Goal: Navigation & Orientation: Find specific page/section

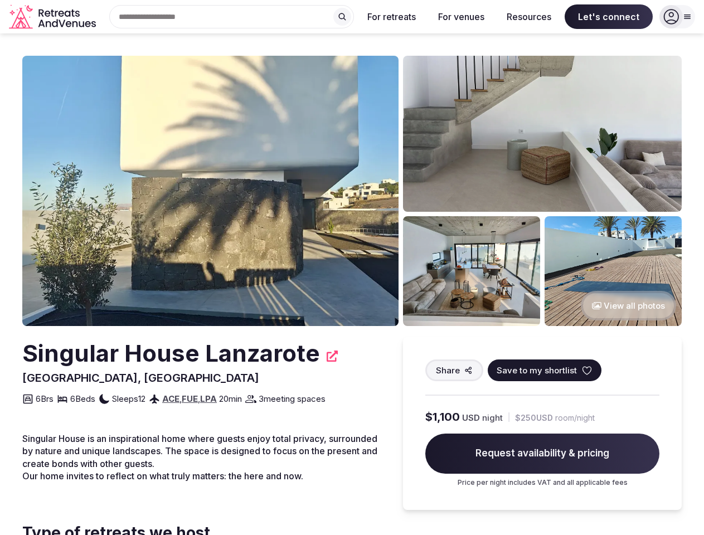
click at [232, 17] on div "Search Popular Destinations [GEOGRAPHIC_DATA], [GEOGRAPHIC_DATA] [GEOGRAPHIC_DA…" at bounding box center [227, 16] width 254 height 23
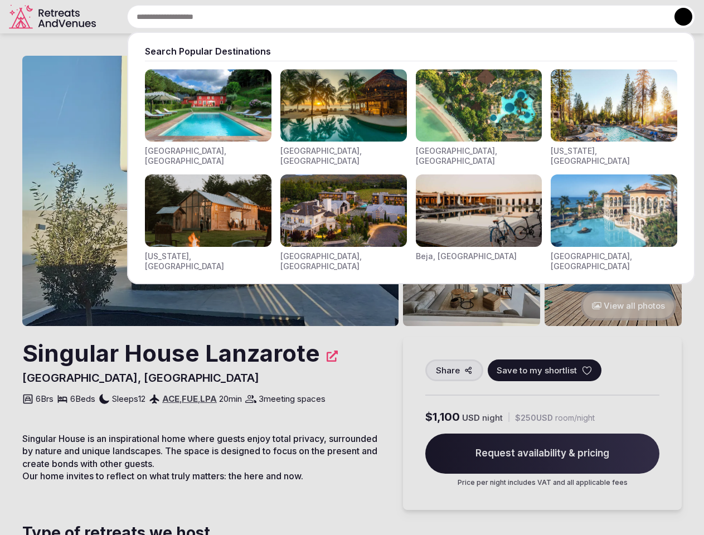
click at [342, 17] on input "text" at bounding box center [411, 16] width 568 height 23
click at [392, 17] on input "text" at bounding box center [411, 16] width 568 height 23
click at [461, 17] on input "text" at bounding box center [411, 16] width 568 height 23
click at [529, 17] on input "text" at bounding box center [411, 16] width 568 height 23
click at [609, 17] on input "text" at bounding box center [411, 16] width 568 height 23
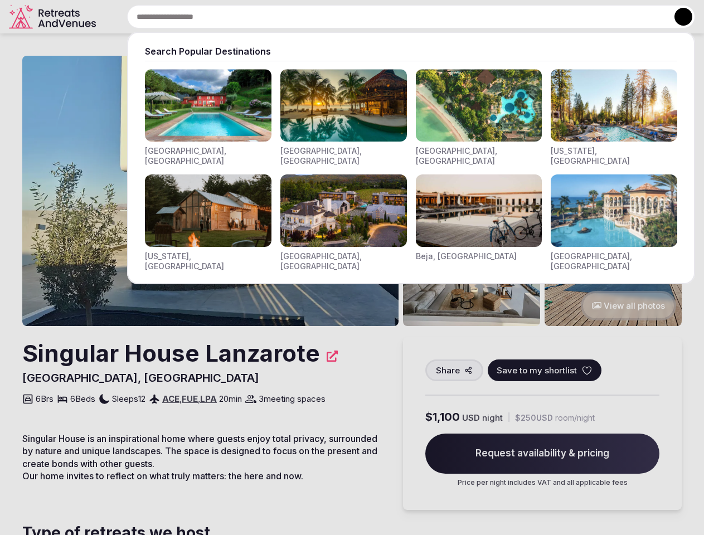
click at [677, 17] on button at bounding box center [683, 17] width 18 height 18
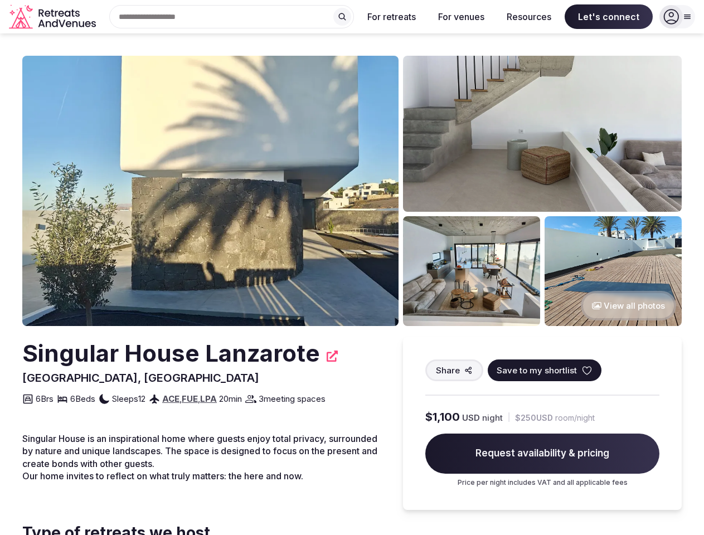
click at [210, 191] on img at bounding box center [210, 191] width 376 height 270
click at [529, 134] on img at bounding box center [351, 267] width 493 height 321
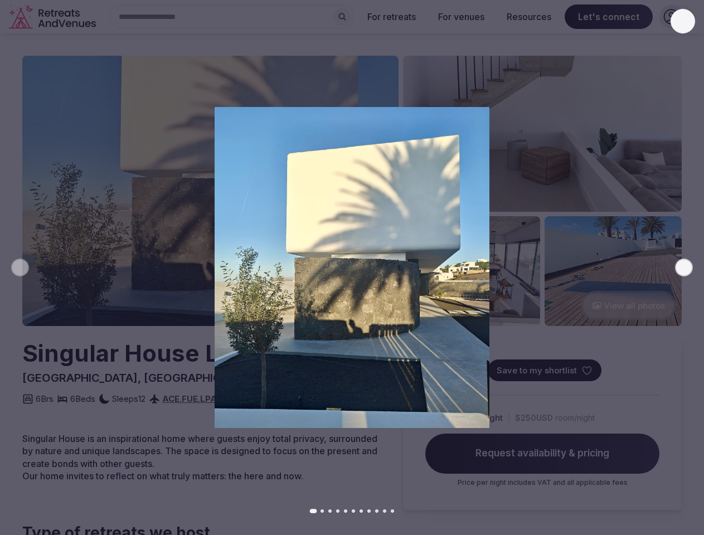
click at [458, 271] on img at bounding box center [351, 267] width 493 height 321
